Goal: Check status: Check status

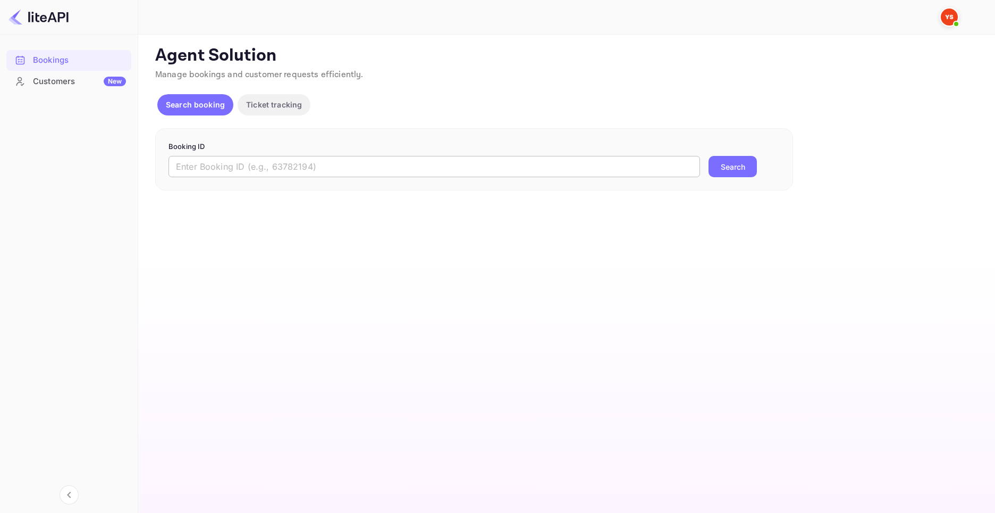
click at [230, 164] on input "text" at bounding box center [435, 166] width 532 height 21
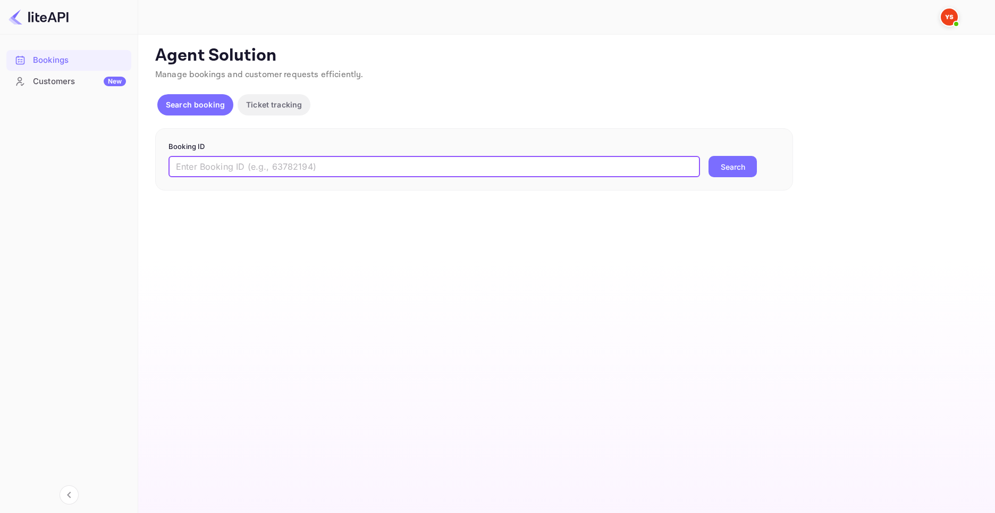
paste input "7141313"
type input "7141313"
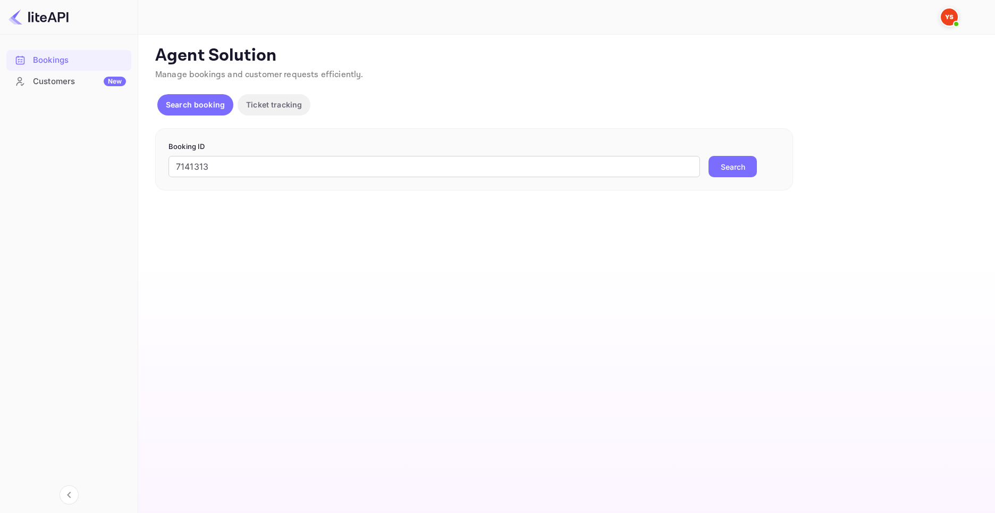
click at [742, 168] on button "Search" at bounding box center [733, 166] width 48 height 21
